Goal: Task Accomplishment & Management: Manage account settings

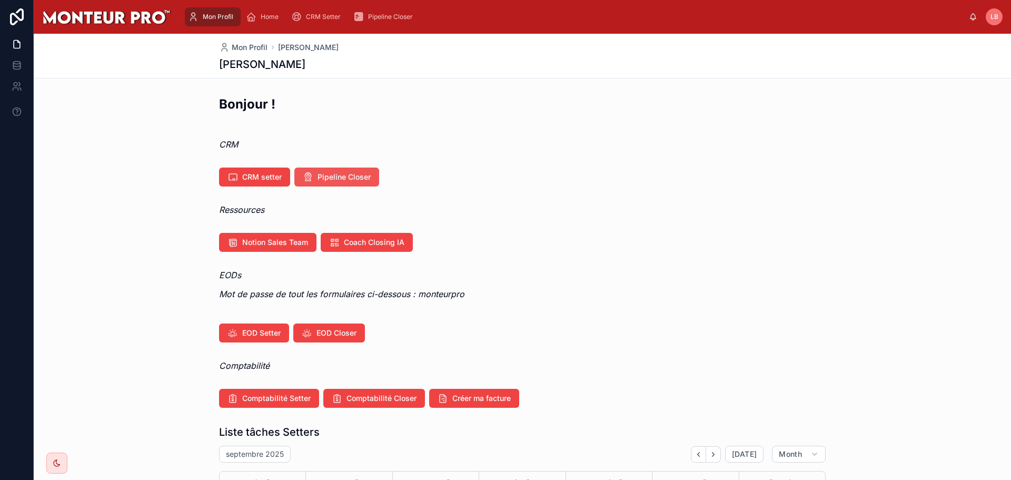
click at [338, 173] on span "Pipeline Closer" at bounding box center [344, 177] width 53 height 11
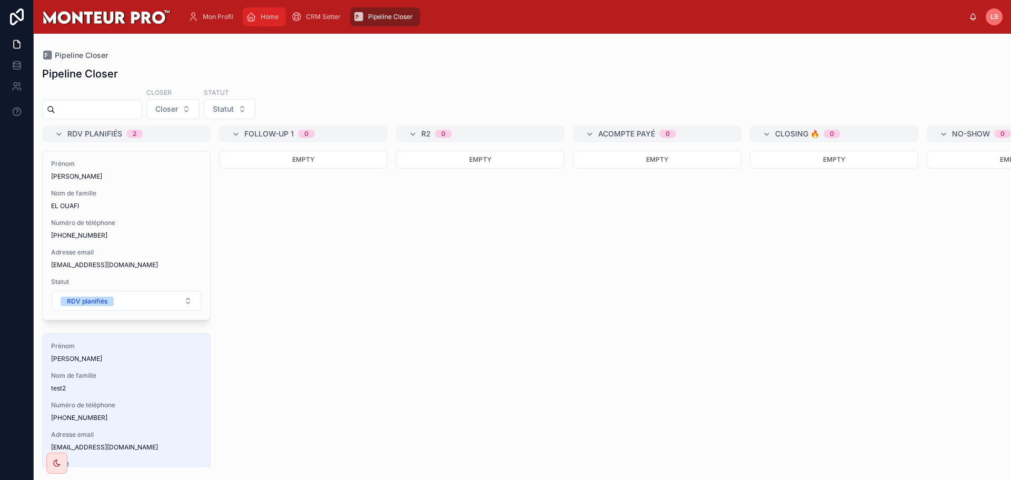
click at [272, 18] on span "Home" at bounding box center [270, 17] width 18 height 8
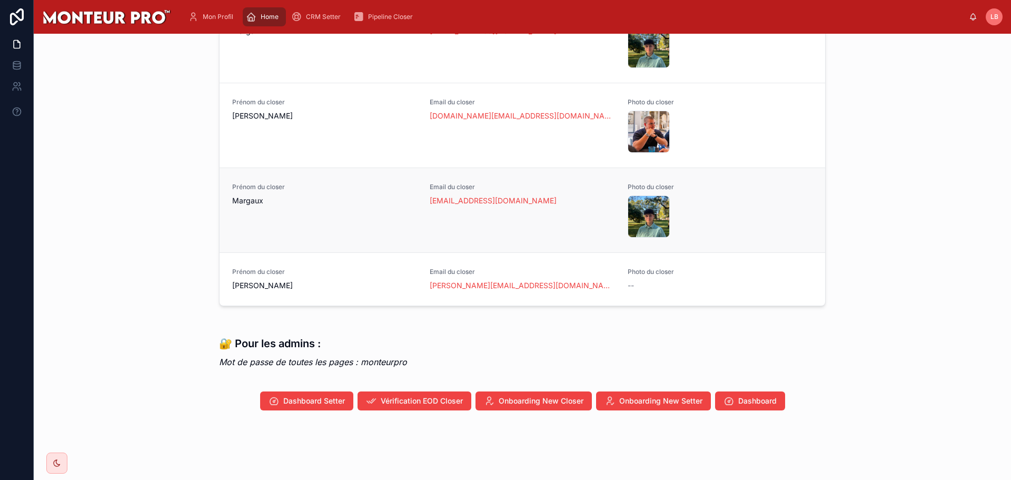
scroll to position [859, 0]
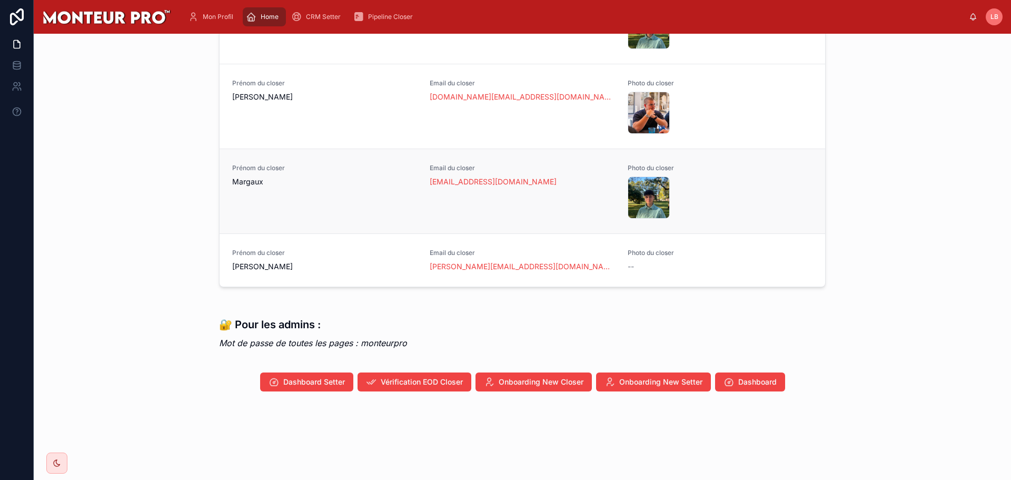
click at [713, 180] on div "IMG_5455 .jpeg" at bounding box center [720, 197] width 185 height 42
click at [327, 176] on div "Prénom du closer Margaux" at bounding box center [324, 175] width 185 height 23
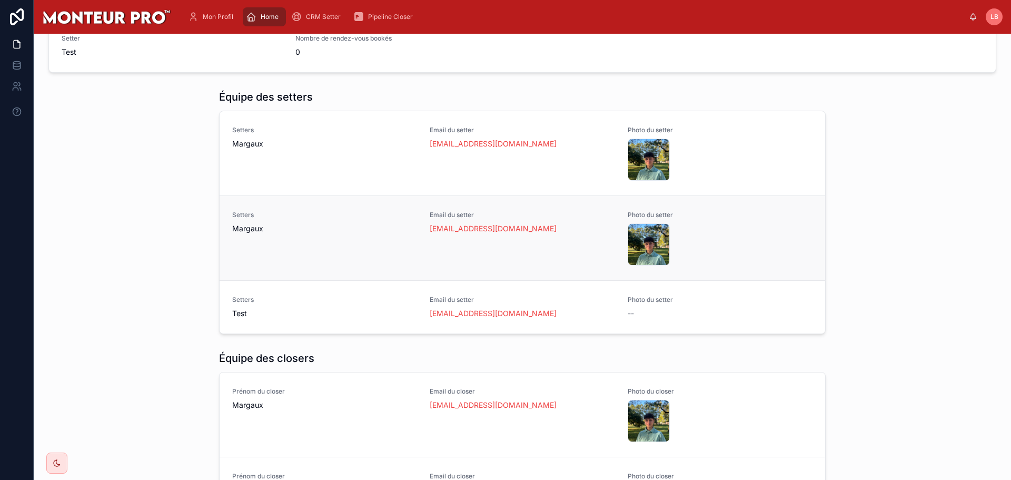
scroll to position [421, 0]
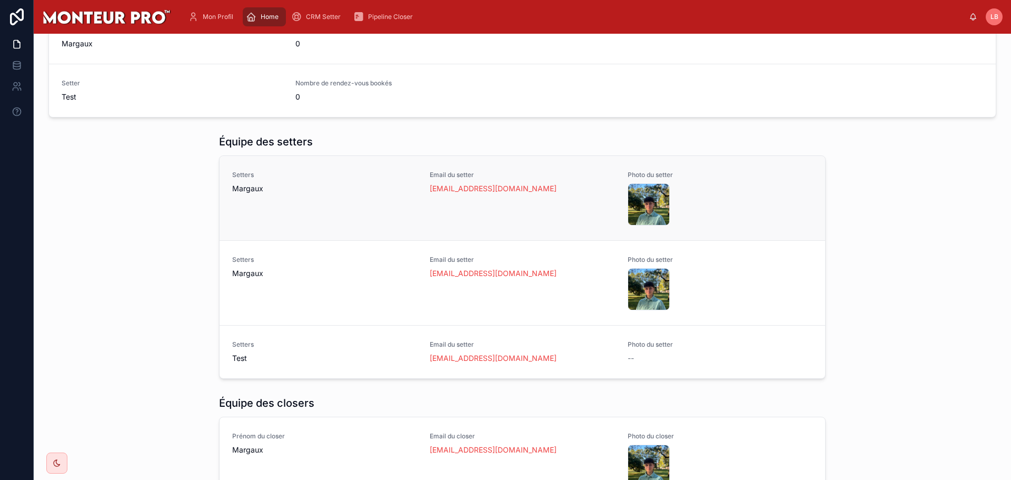
drag, startPoint x: 559, startPoint y: 186, endPoint x: 418, endPoint y: 188, distance: 141.2
click at [419, 188] on div "Setters Margaux Email du setter margaux.monteurpro@gmail.com Photo du setter IM…" at bounding box center [522, 198] width 581 height 55
click at [398, 193] on span "Margaux" at bounding box center [324, 188] width 185 height 11
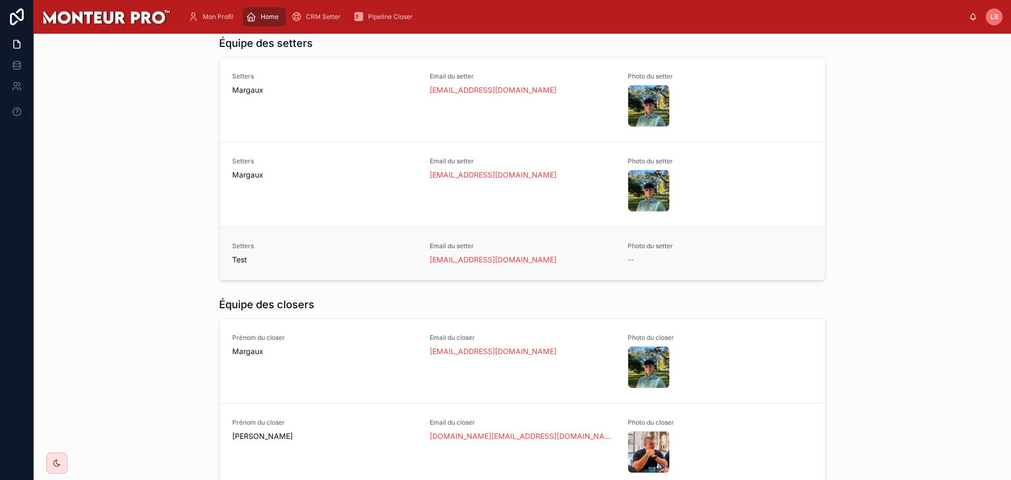
scroll to position [527, 0]
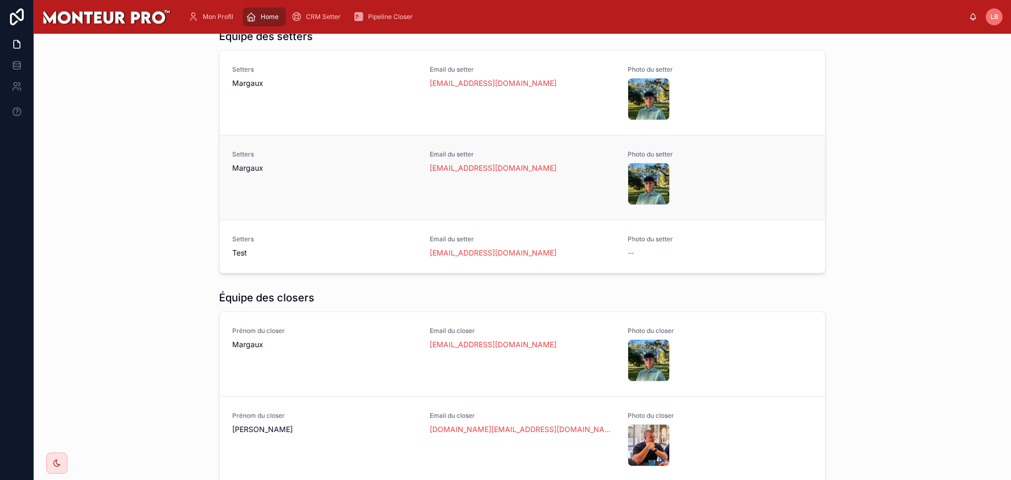
drag, startPoint x: 522, startPoint y: 169, endPoint x: 405, endPoint y: 164, distance: 117.6
click at [465, 209] on div "Setters Margaux Email du setter margaux.monteurpro@gmail.com Photo du setter IM…" at bounding box center [523, 177] width 606 height 85
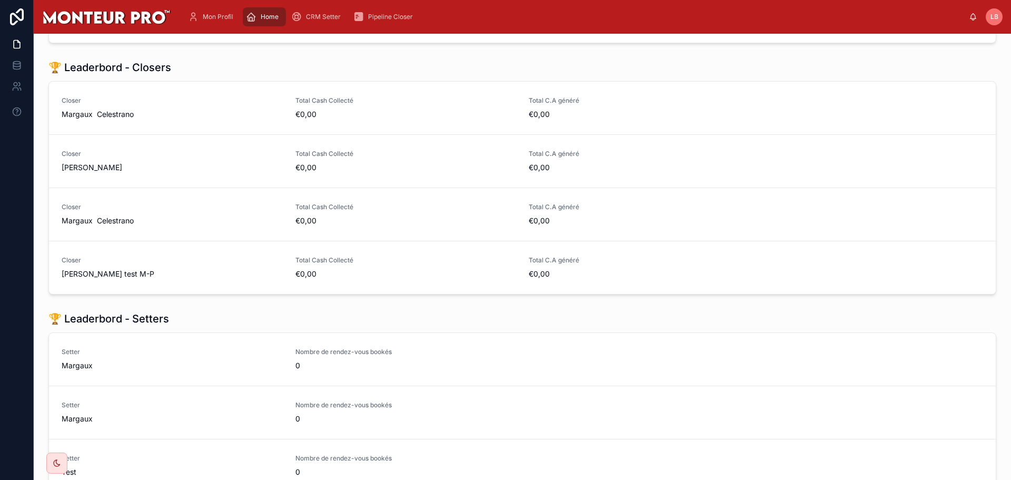
scroll to position [0, 0]
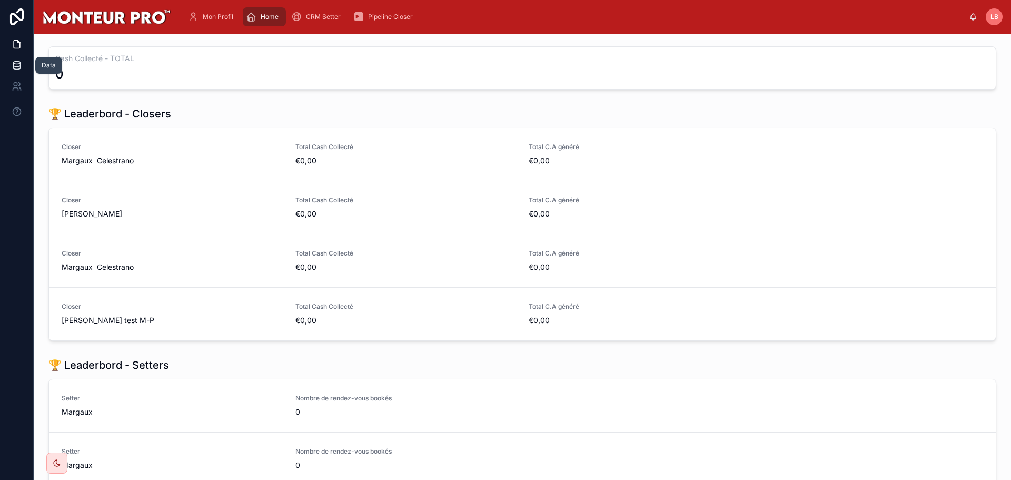
click at [22, 62] on icon at bounding box center [17, 65] width 11 height 11
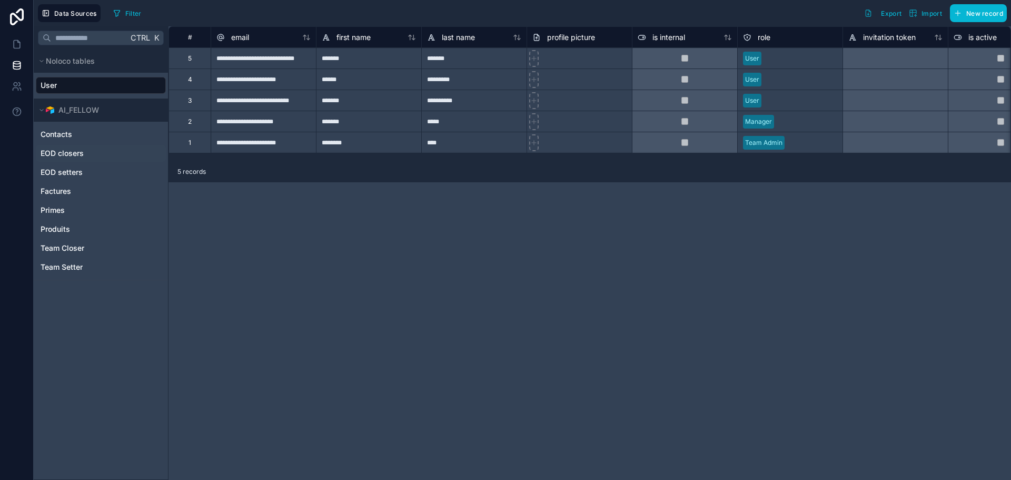
click at [57, 160] on div "EOD closers" at bounding box center [101, 153] width 130 height 17
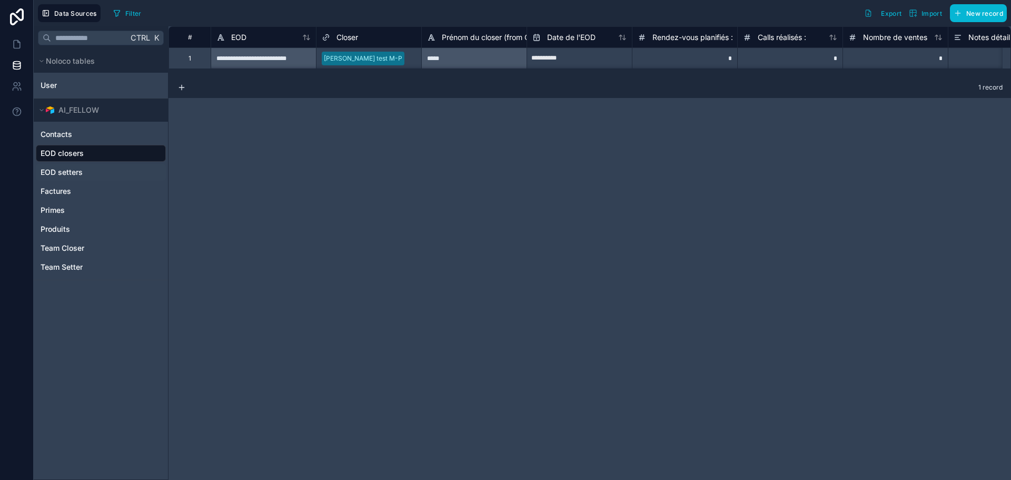
click at [58, 169] on span "EOD setters" at bounding box center [62, 172] width 42 height 11
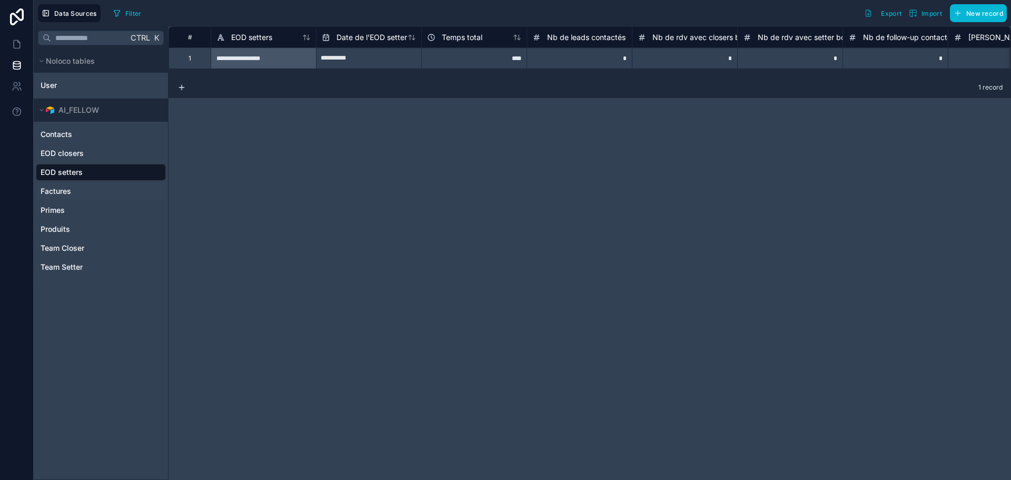
click at [54, 183] on div "Factures" at bounding box center [101, 191] width 130 height 17
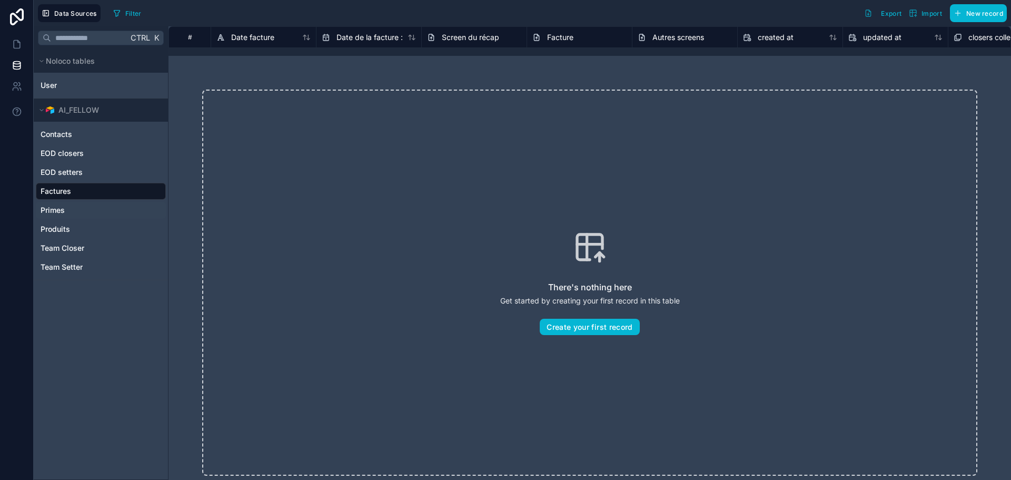
click at [54, 207] on span "Primes" at bounding box center [53, 210] width 24 height 11
click at [56, 221] on div "Produits" at bounding box center [101, 229] width 130 height 17
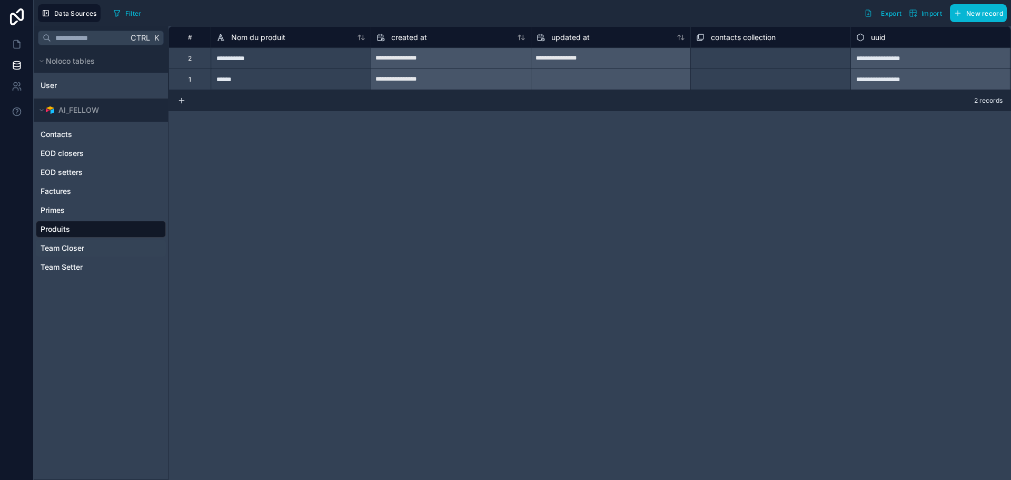
click at [56, 243] on span "Team Closer" at bounding box center [63, 248] width 44 height 11
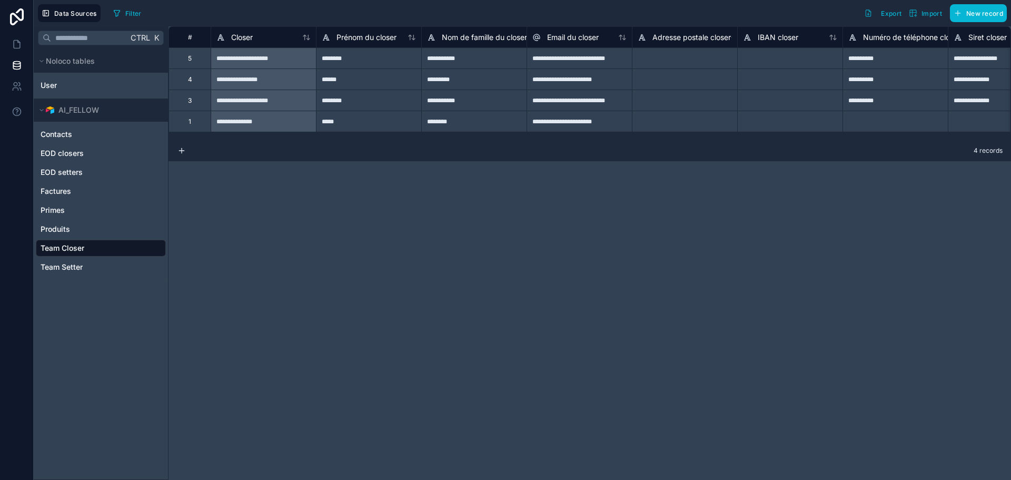
click at [192, 101] on div "3" at bounding box center [190, 100] width 42 height 21
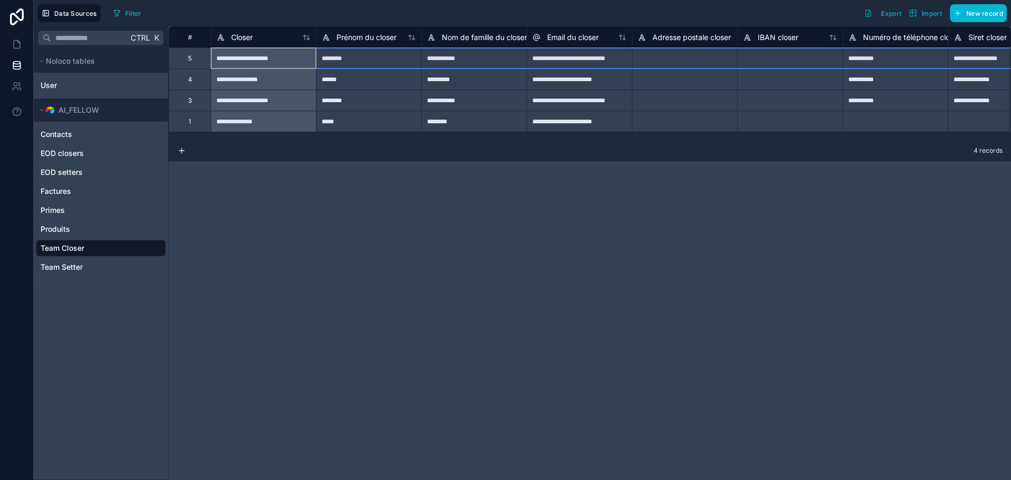
click at [196, 58] on div "5" at bounding box center [190, 57] width 42 height 21
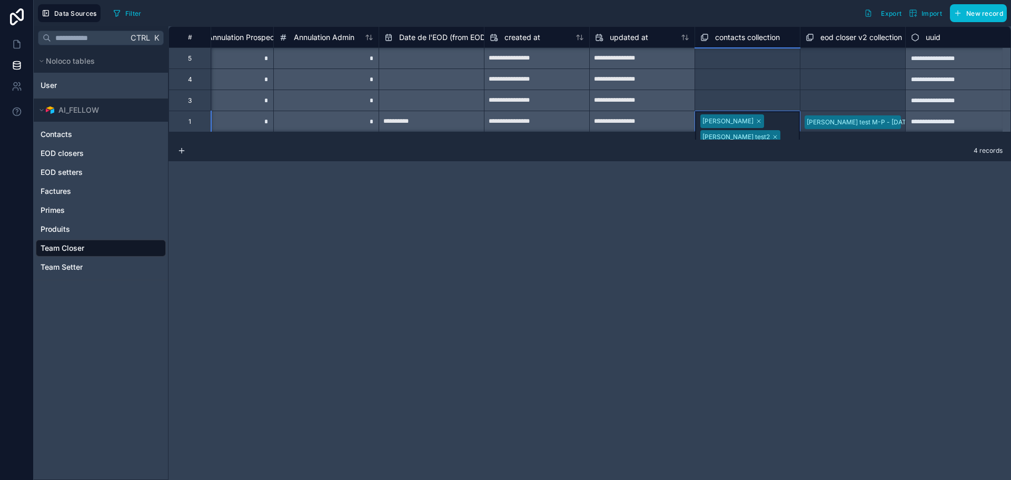
scroll to position [1, 1939]
drag, startPoint x: 774, startPoint y: 120, endPoint x: 773, endPoint y: 134, distance: 14.8
click at [773, 134] on div "**********" at bounding box center [590, 83] width 843 height 114
click at [737, 120] on div "[PERSON_NAME]" at bounding box center [728, 120] width 51 height 9
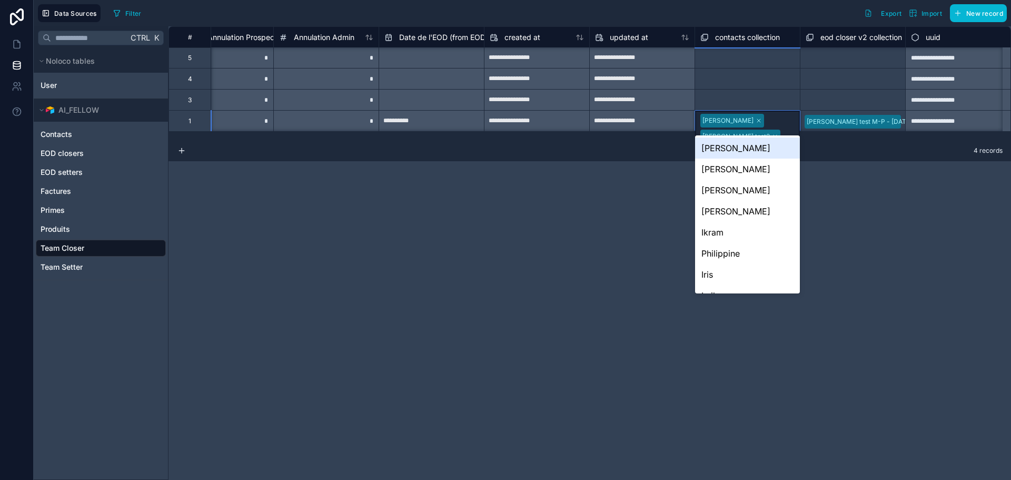
click at [859, 203] on div "**********" at bounding box center [590, 253] width 843 height 454
click at [76, 232] on div "Produits" at bounding box center [101, 229] width 130 height 17
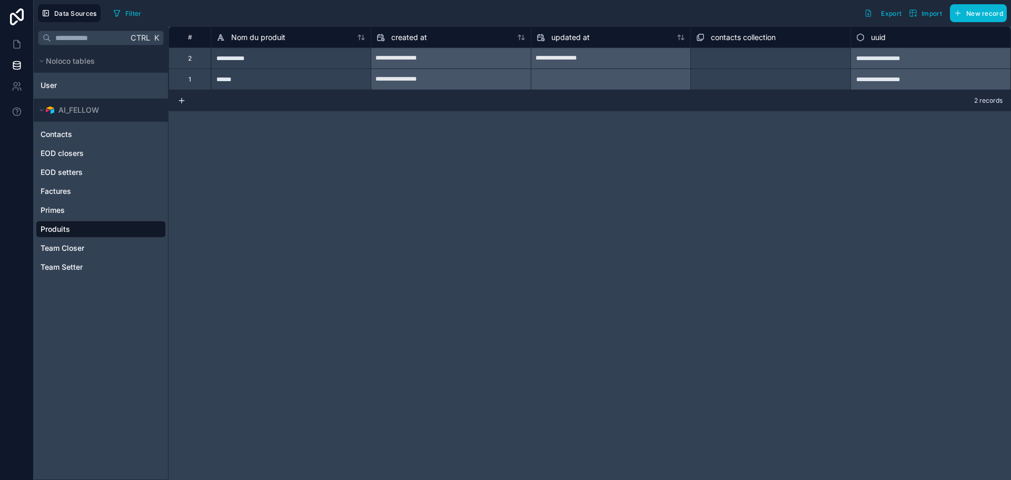
click at [72, 224] on div "Produits" at bounding box center [101, 229] width 130 height 17
click at [15, 85] on icon at bounding box center [17, 86] width 11 height 11
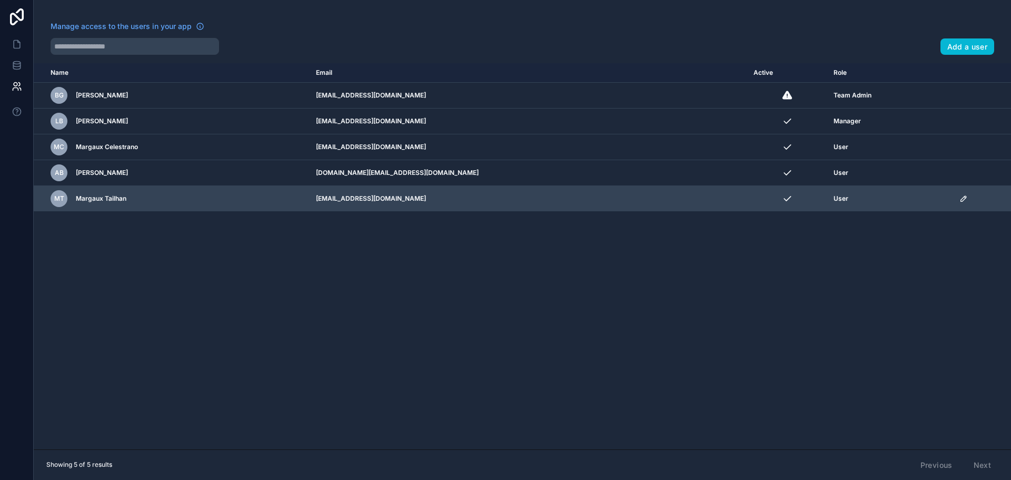
click at [960, 199] on icon "scrollable content" at bounding box center [964, 198] width 8 height 8
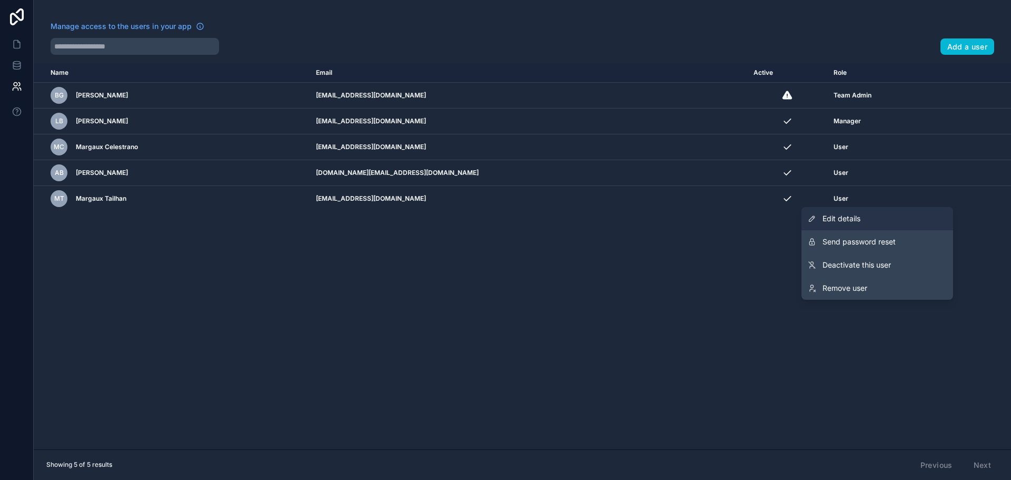
click at [851, 218] on span "Edit details" at bounding box center [842, 218] width 38 height 11
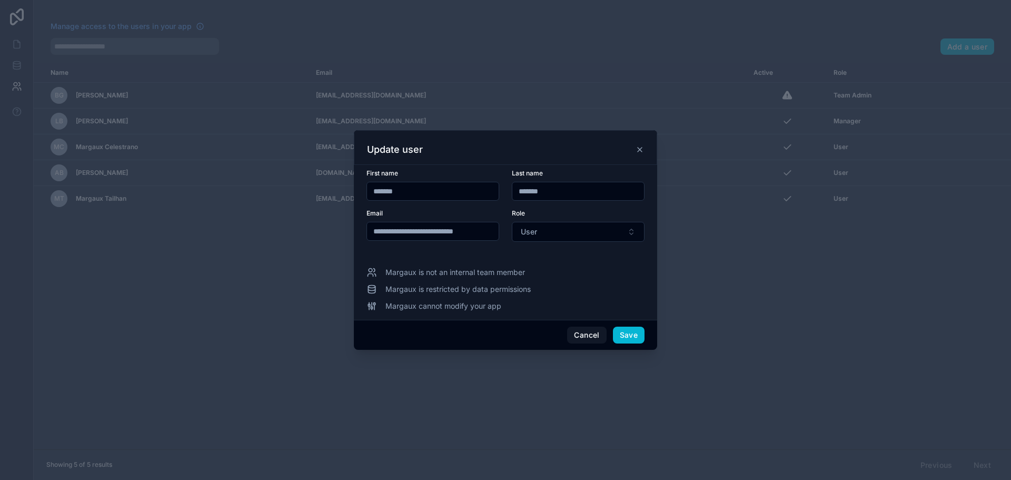
click at [640, 151] on icon at bounding box center [640, 149] width 8 height 8
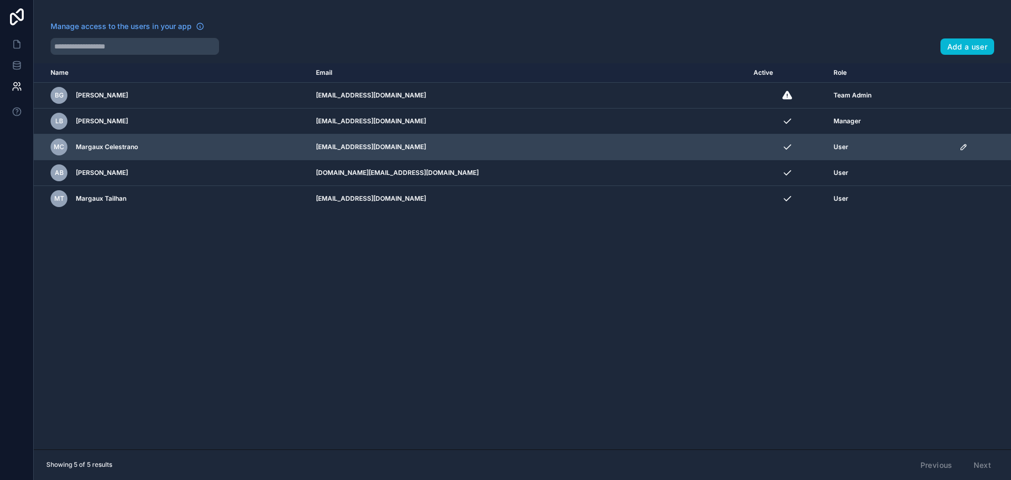
click at [960, 145] on icon "scrollable content" at bounding box center [964, 147] width 8 height 8
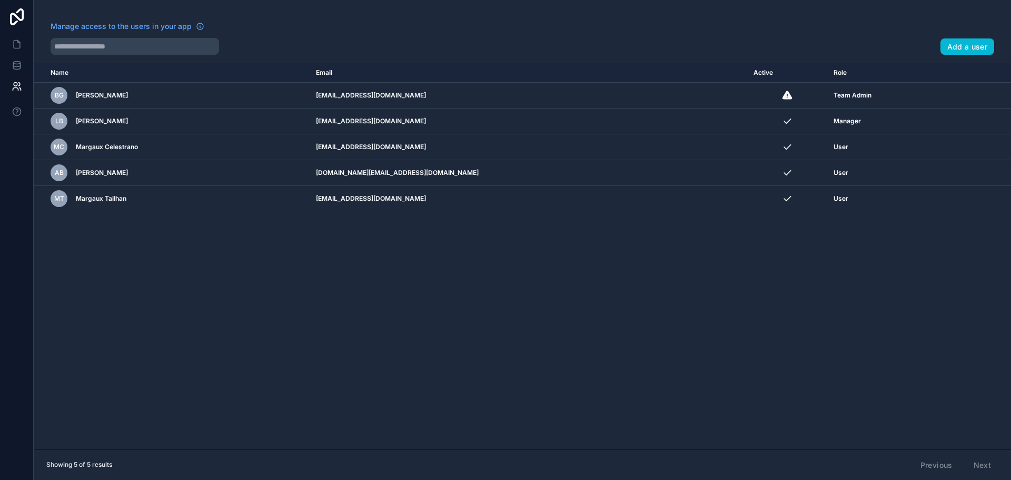
click at [402, 318] on div "Name Email Active Role userTable.email BG Baptiste Guez baptisteguez5@gmail.com…" at bounding box center [523, 256] width 978 height 386
click at [15, 62] on icon at bounding box center [17, 65] width 11 height 11
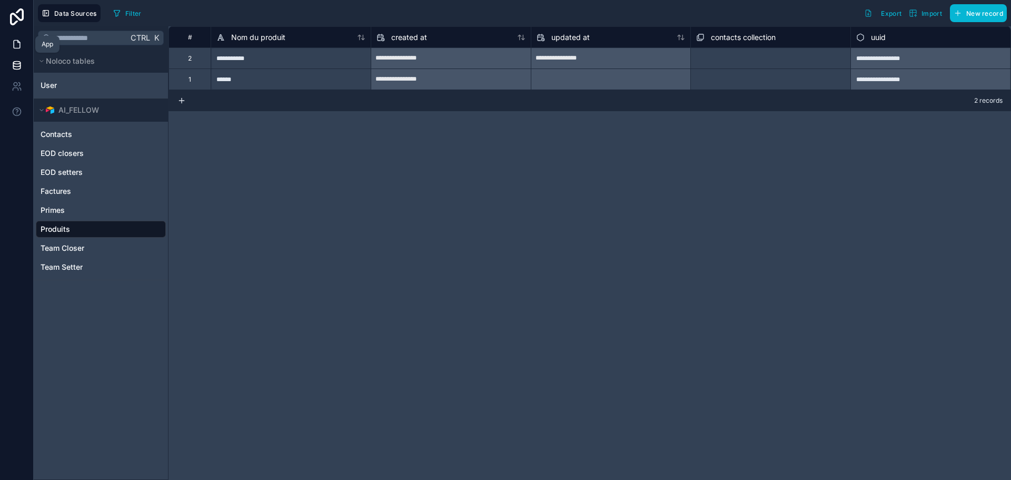
click at [17, 43] on icon at bounding box center [17, 44] width 11 height 11
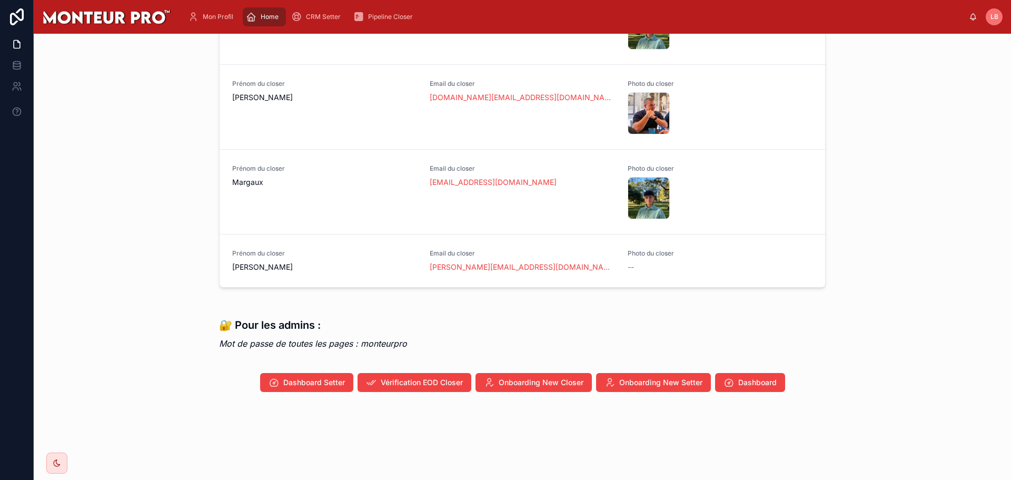
scroll to position [859, 0]
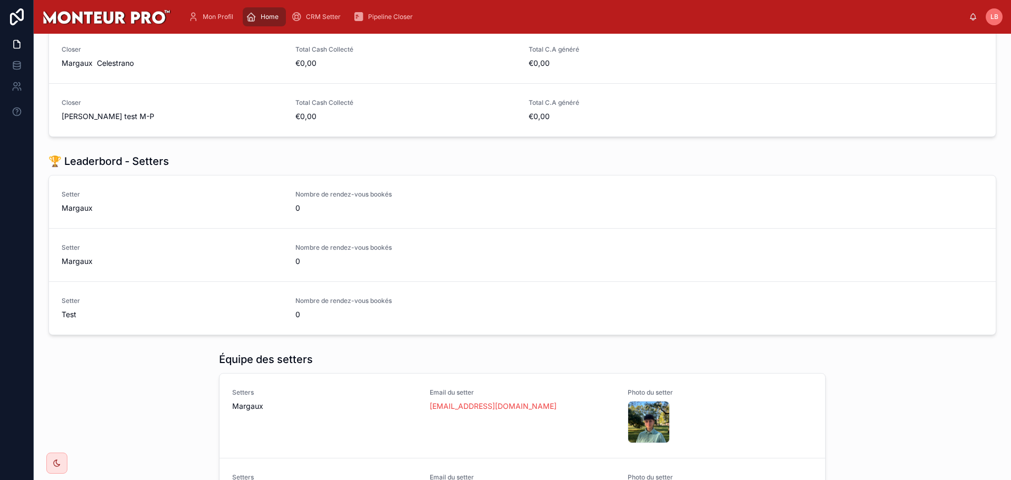
scroll to position [421, 0]
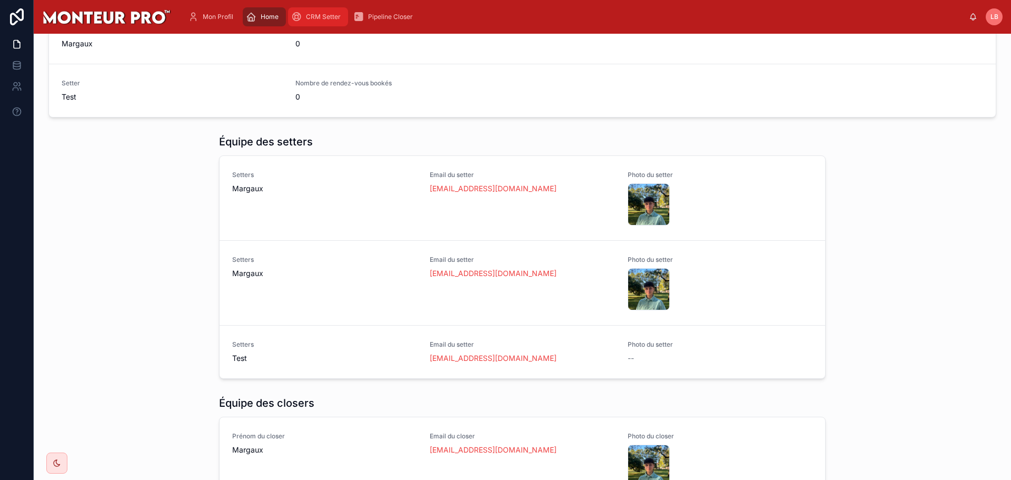
click at [338, 16] on span "CRM Setter" at bounding box center [323, 17] width 35 height 8
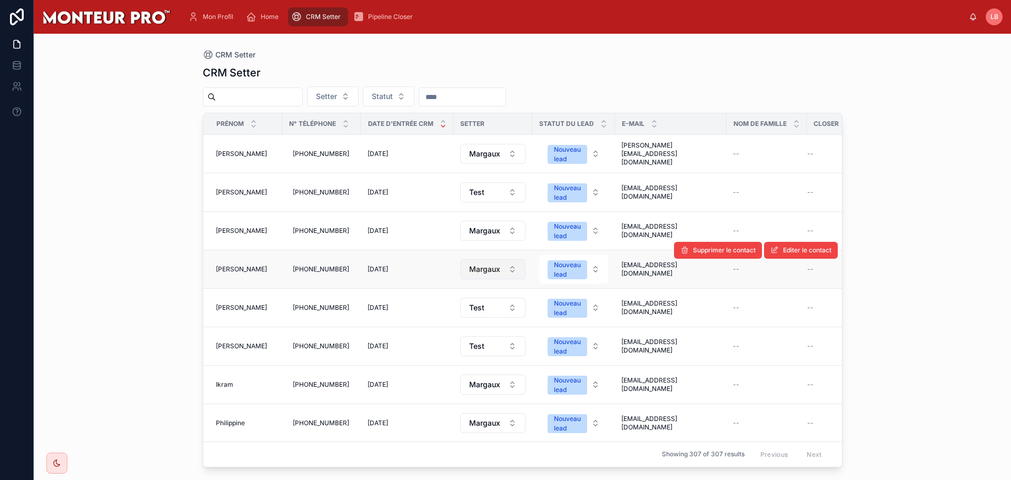
click at [497, 270] on span "Margaux" at bounding box center [484, 269] width 31 height 11
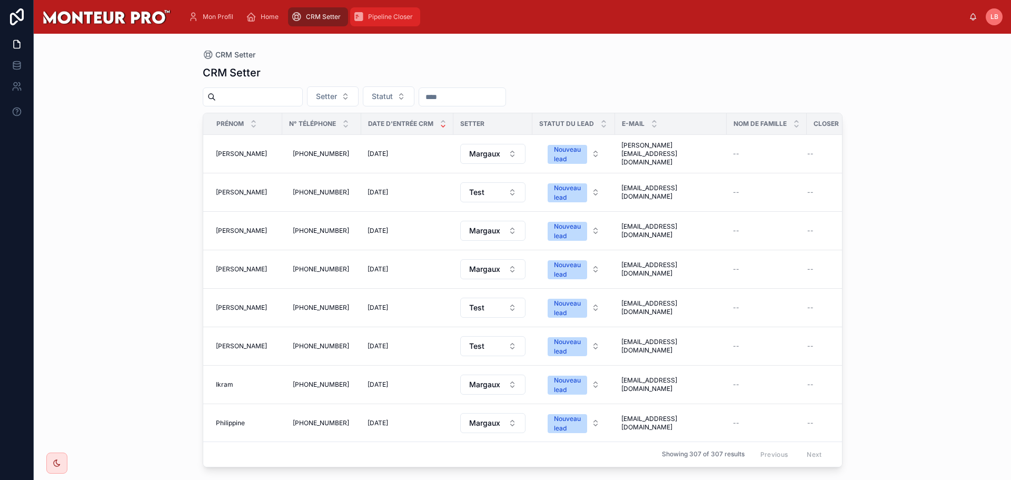
click at [377, 21] on div "Pipeline Closer" at bounding box center [385, 16] width 64 height 17
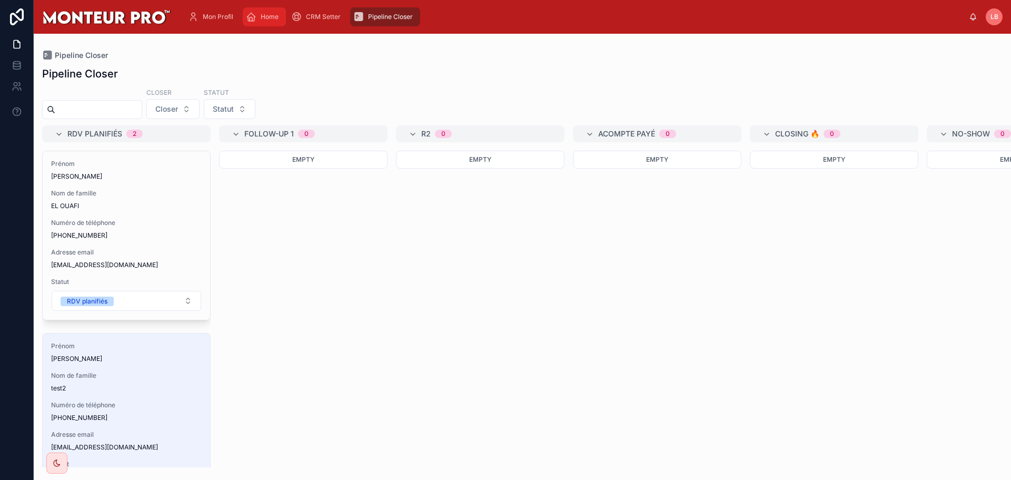
drag, startPoint x: 252, startPoint y: 21, endPoint x: 289, endPoint y: 32, distance: 38.5
click at [252, 21] on icon "scrollable content" at bounding box center [251, 17] width 11 height 11
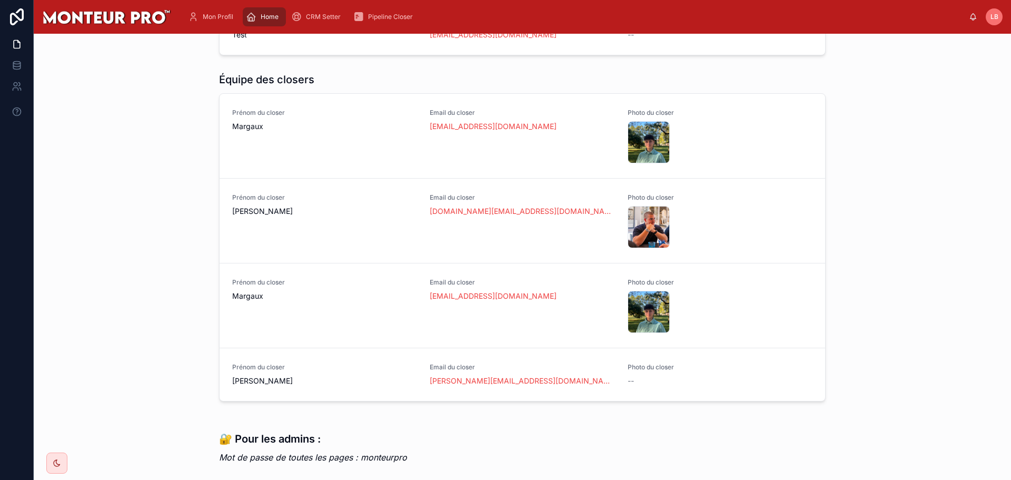
scroll to position [738, 0]
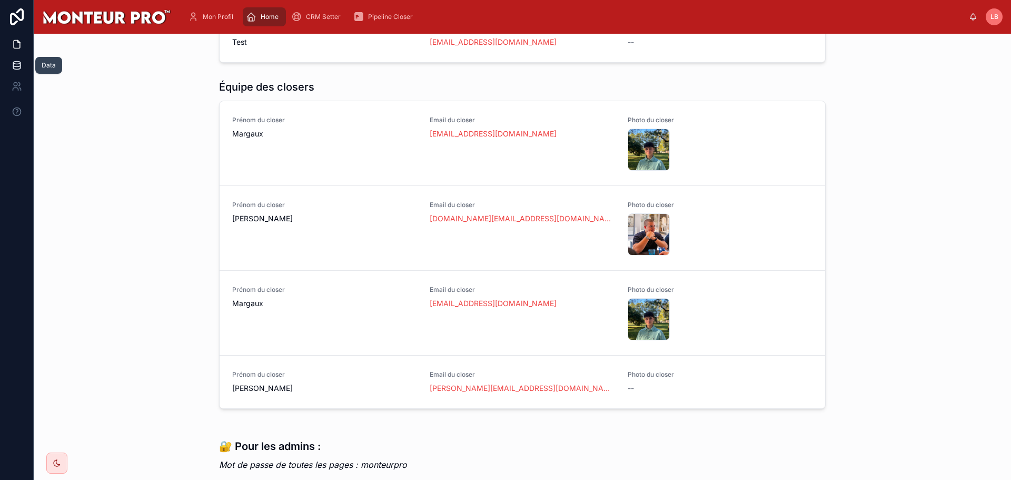
click at [13, 67] on icon at bounding box center [16, 67] width 7 height 4
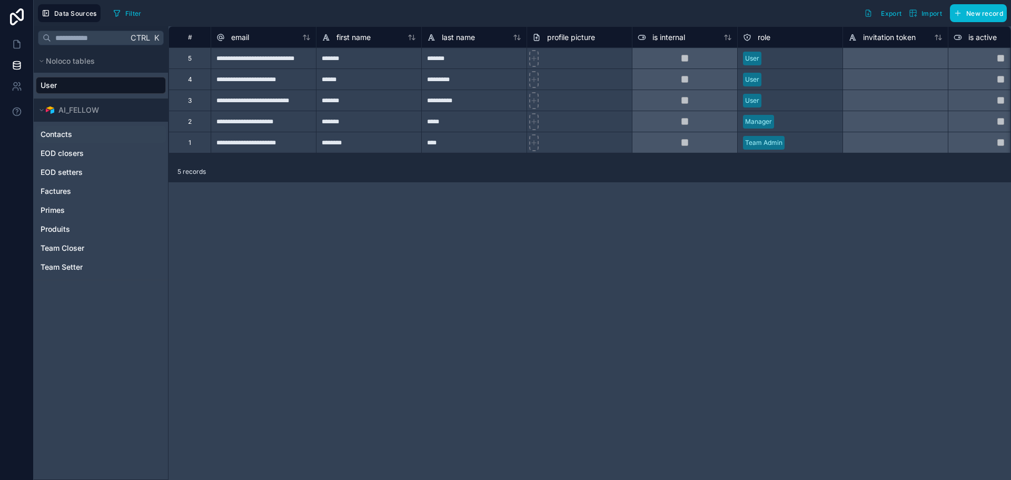
click at [57, 133] on span "Contacts" at bounding box center [57, 134] width 32 height 11
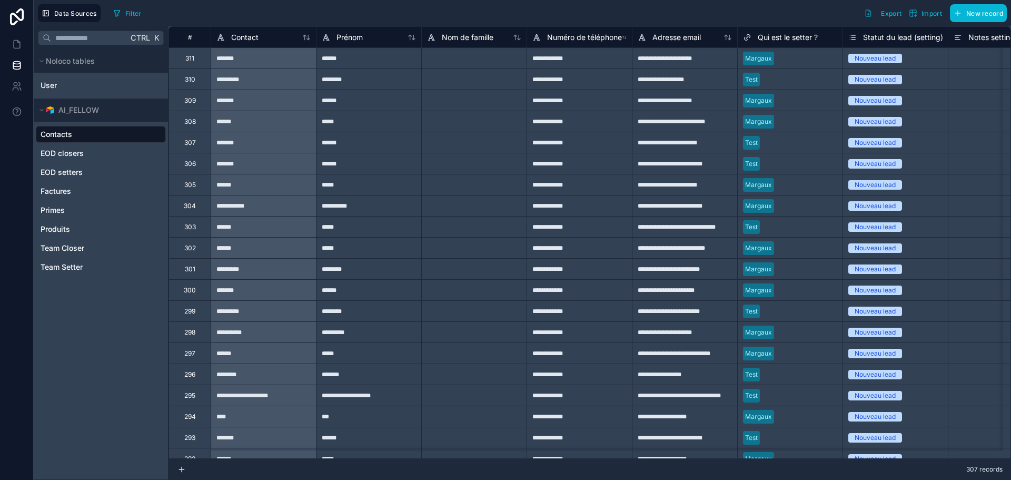
click at [763, 60] on div "Margaux" at bounding box center [758, 58] width 27 height 9
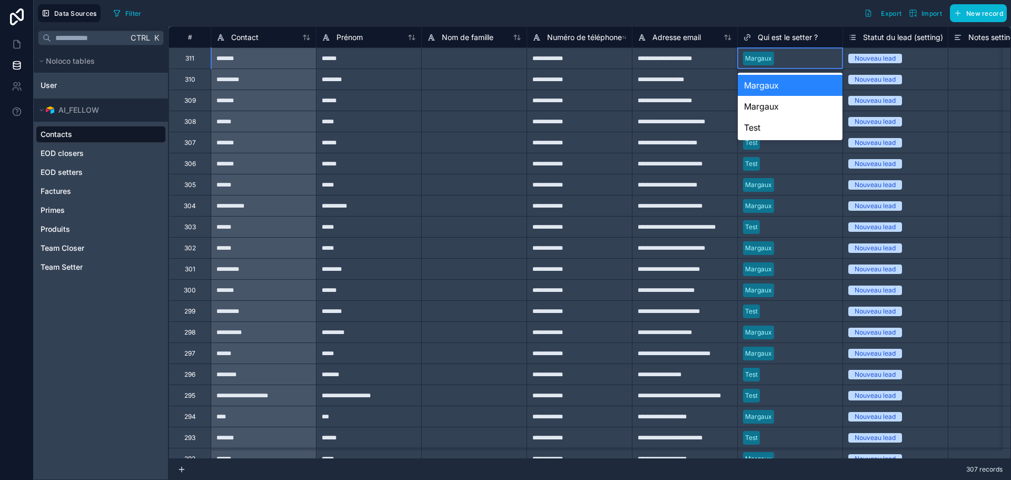
click at [763, 60] on div "Margaux" at bounding box center [758, 58] width 27 height 9
click at [377, 13] on div "Filter Export Import New record" at bounding box center [558, 13] width 898 height 18
click at [78, 155] on span "EOD closers" at bounding box center [62, 153] width 43 height 11
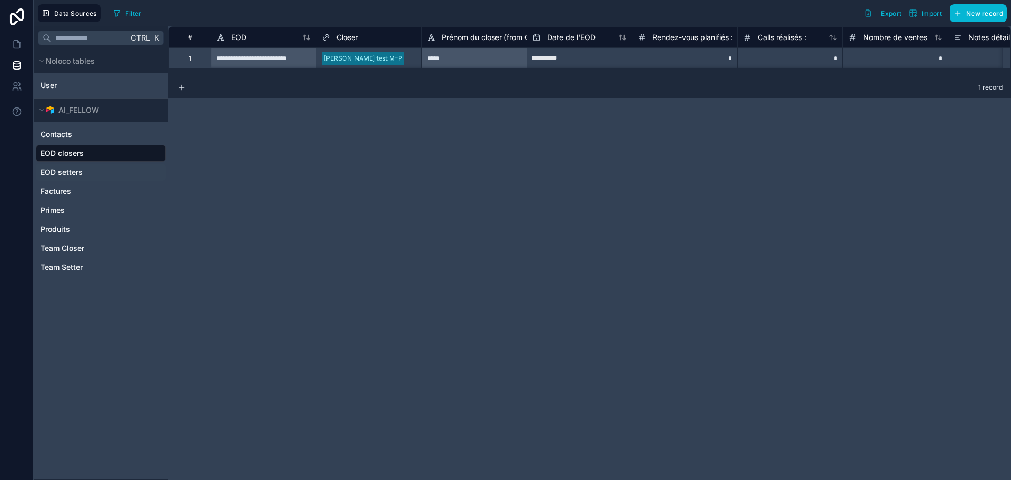
click at [78, 171] on span "EOD setters" at bounding box center [62, 172] width 42 height 11
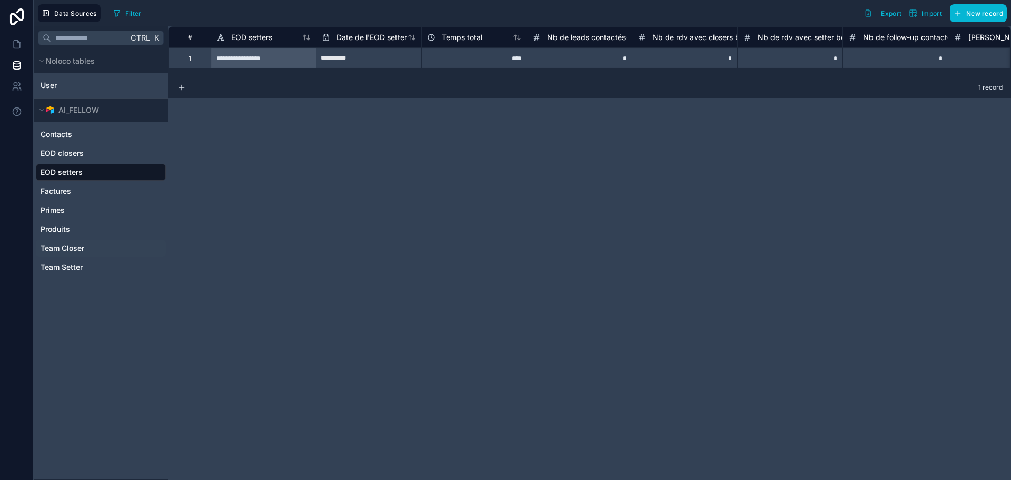
click at [68, 245] on span "Team Closer" at bounding box center [63, 248] width 44 height 11
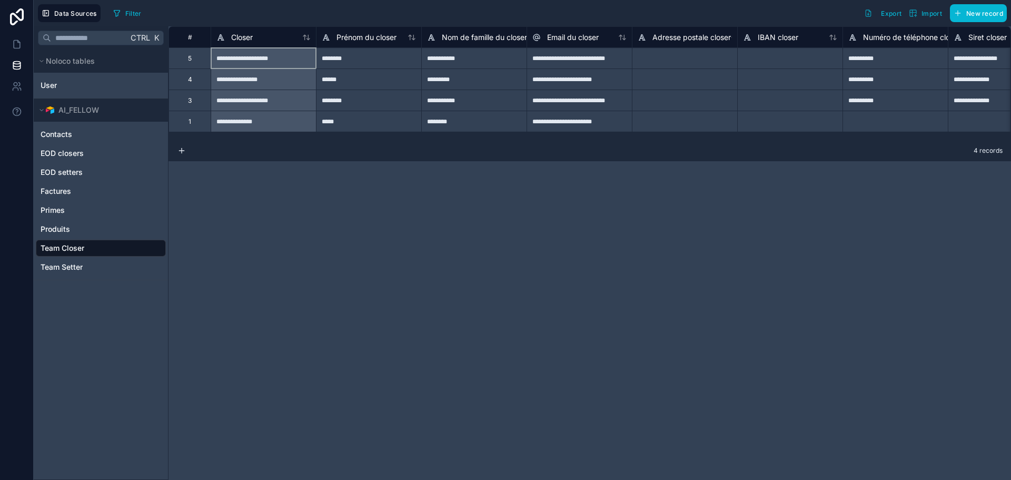
click at [281, 61] on div "**********" at bounding box center [263, 57] width 105 height 21
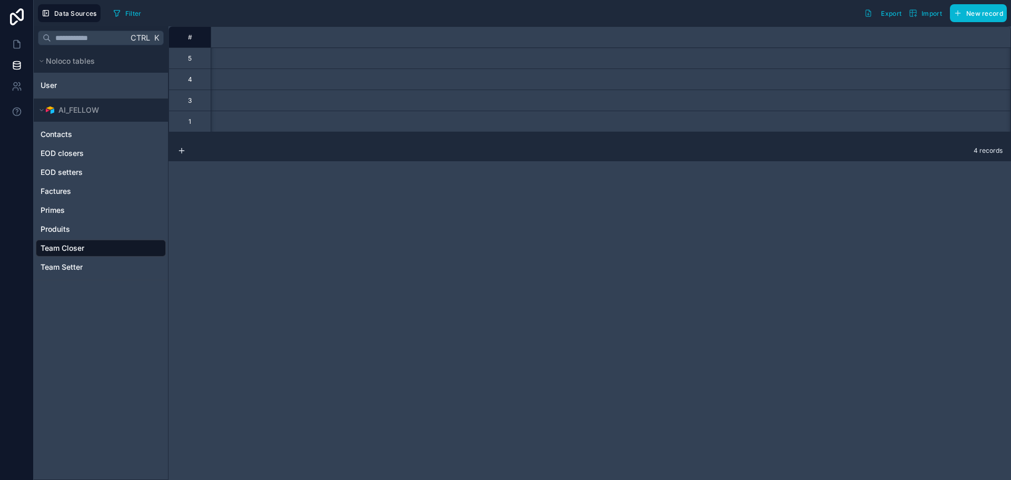
scroll to position [0, 1939]
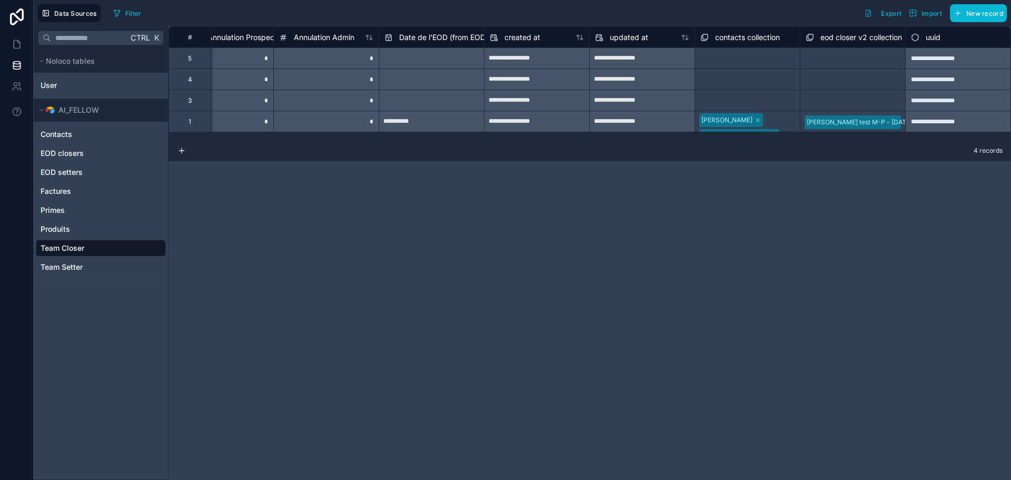
click at [975, 65] on div "**********" at bounding box center [958, 57] width 105 height 21
click at [311, 48] on div "*" at bounding box center [325, 57] width 105 height 21
click at [172, 65] on div "5" at bounding box center [190, 57] width 42 height 21
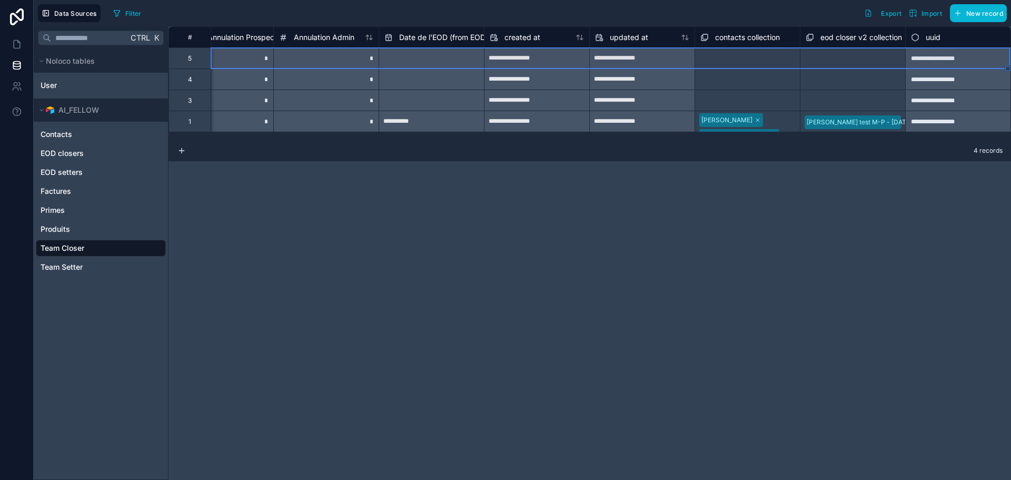
click at [185, 62] on div "5" at bounding box center [190, 57] width 42 height 21
click at [274, 101] on div "Delete row" at bounding box center [269, 102] width 54 height 12
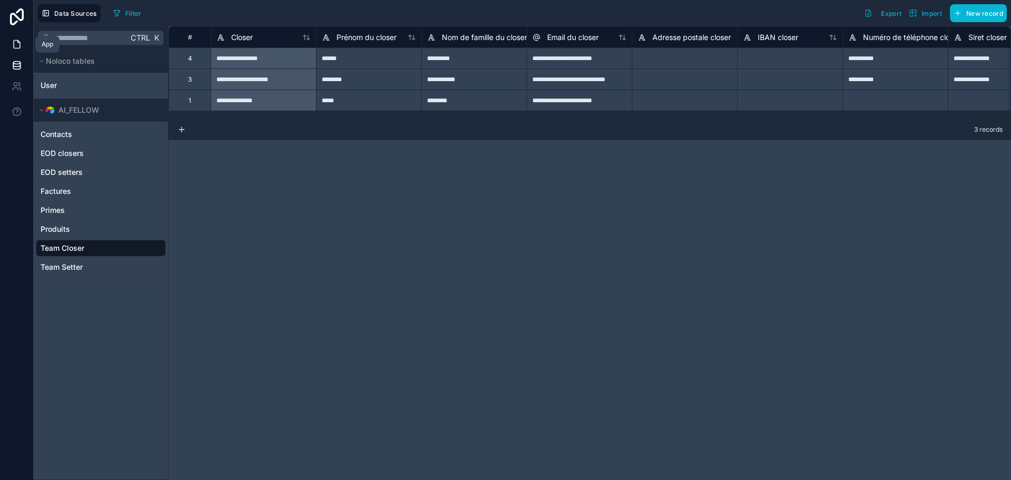
click at [18, 48] on icon at bounding box center [17, 45] width 6 height 8
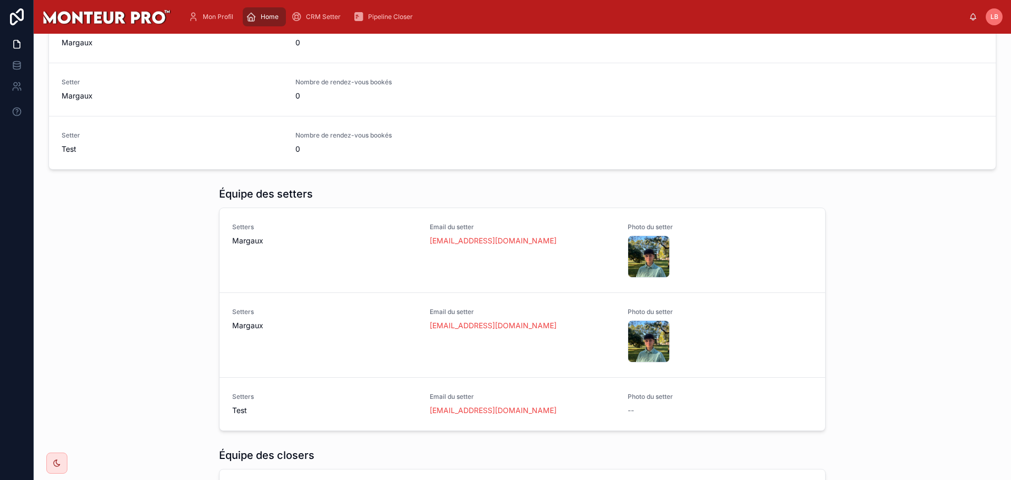
scroll to position [158, 0]
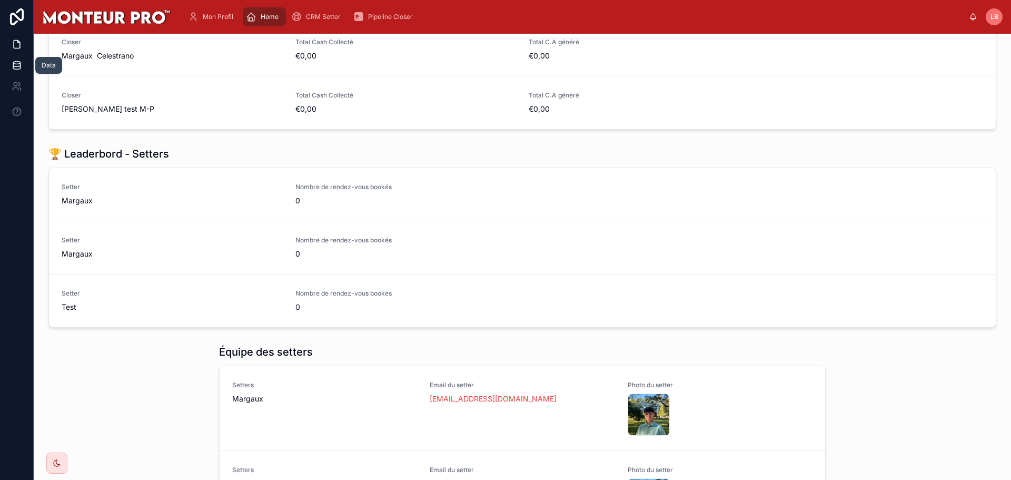
click at [13, 62] on icon at bounding box center [17, 65] width 11 height 11
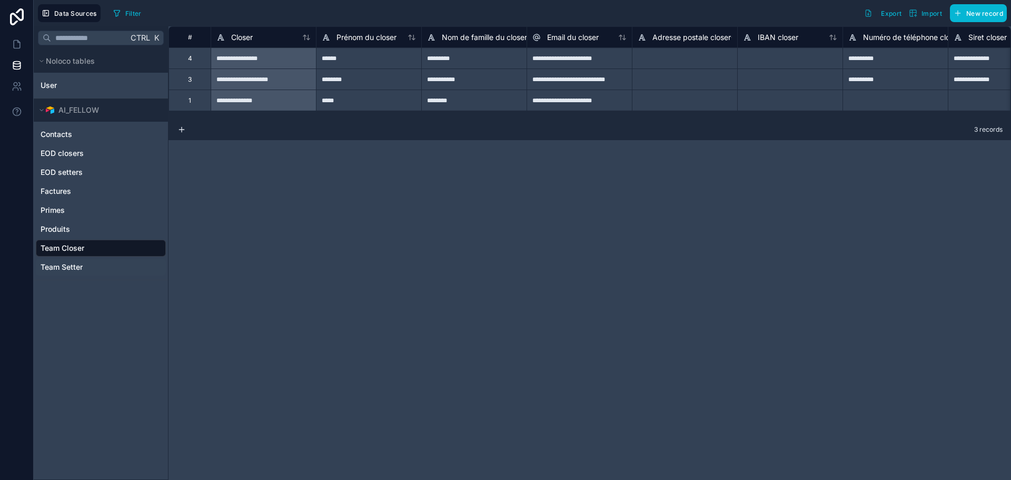
click at [88, 267] on div "Team Setter" at bounding box center [101, 267] width 130 height 17
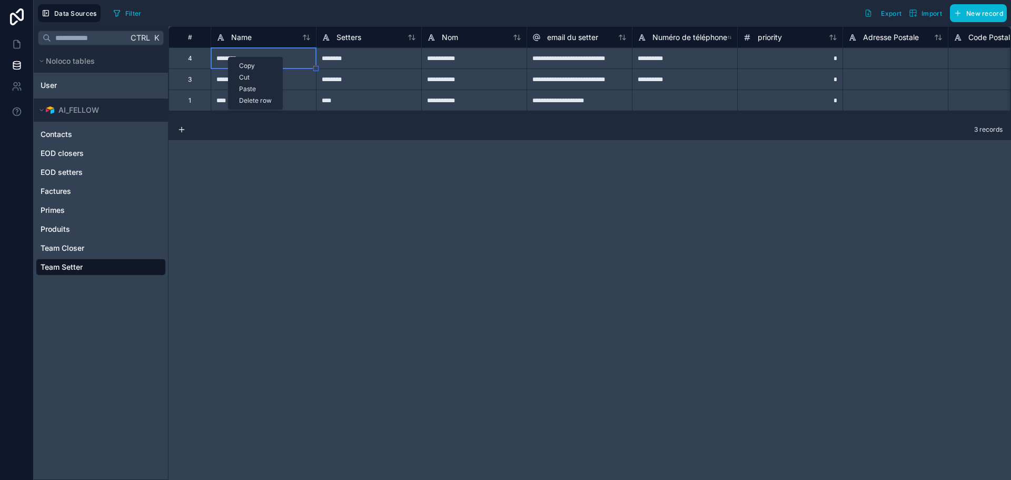
click at [262, 99] on div "Delete row" at bounding box center [256, 101] width 54 height 12
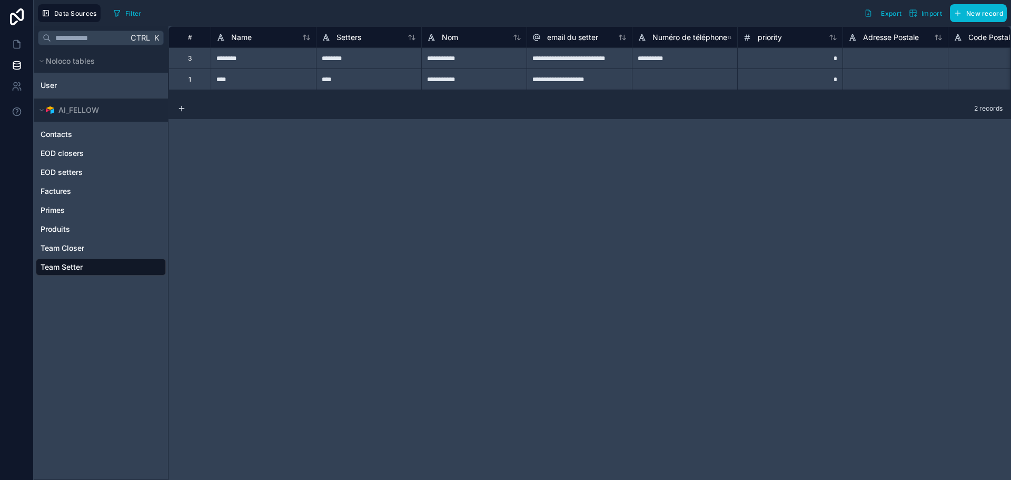
click at [240, 195] on div "**********" at bounding box center [590, 253] width 843 height 454
click at [18, 13] on icon at bounding box center [16, 16] width 21 height 17
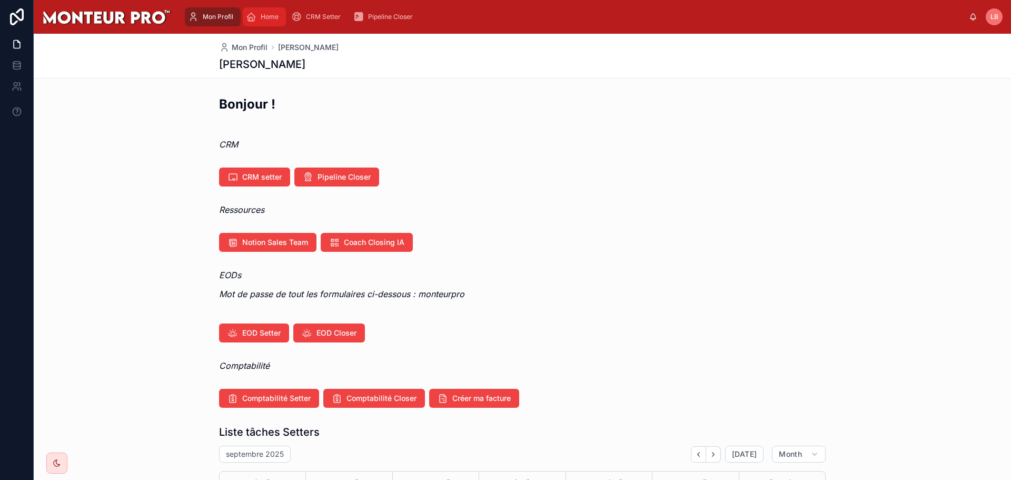
click at [270, 12] on div "Home" at bounding box center [264, 16] width 37 height 17
